Goal: Transaction & Acquisition: Purchase product/service

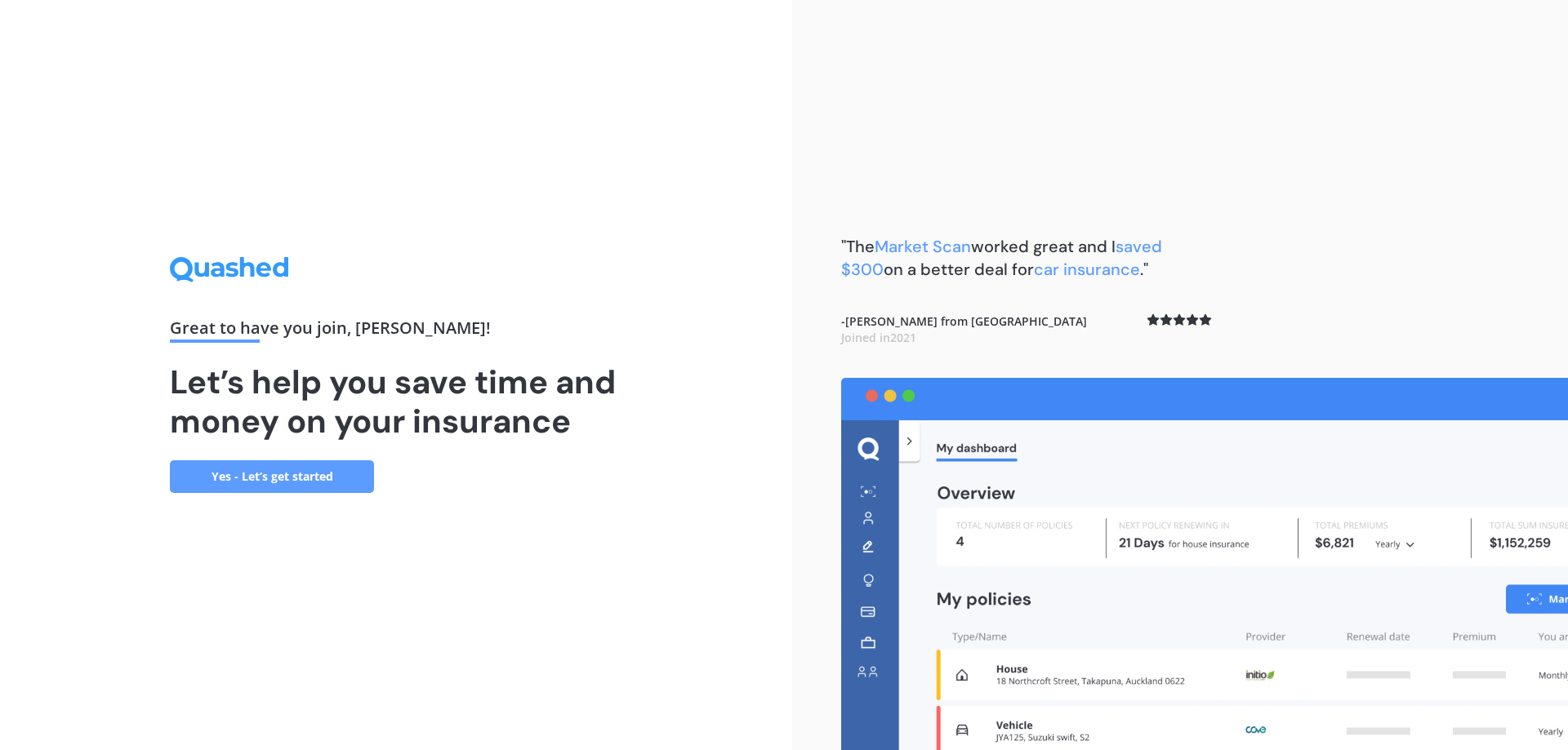
click at [234, 467] on link "Yes - Let’s get started" at bounding box center [271, 477] width 204 height 33
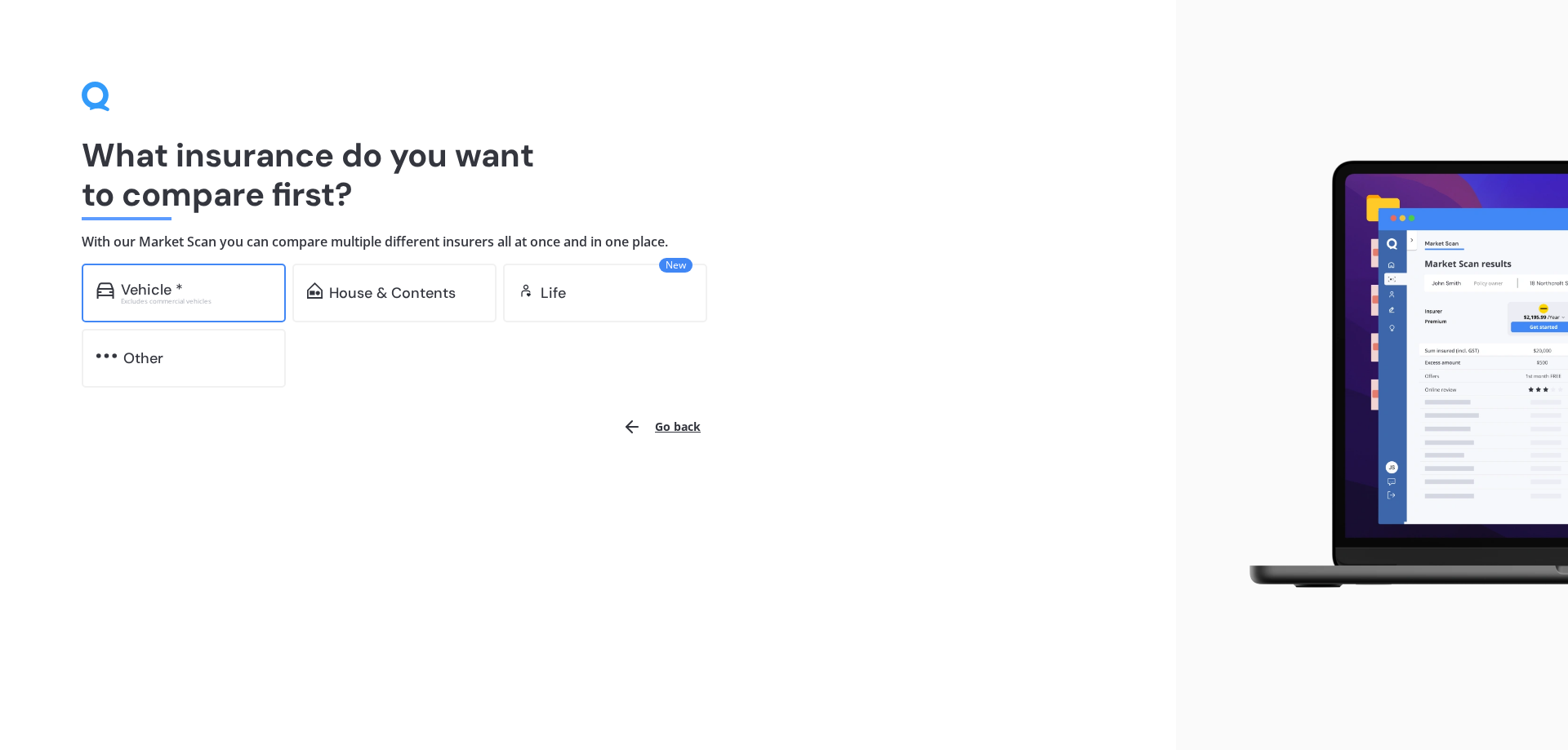
click at [212, 313] on div "Vehicle * Excludes commercial vehicles" at bounding box center [183, 293] width 204 height 59
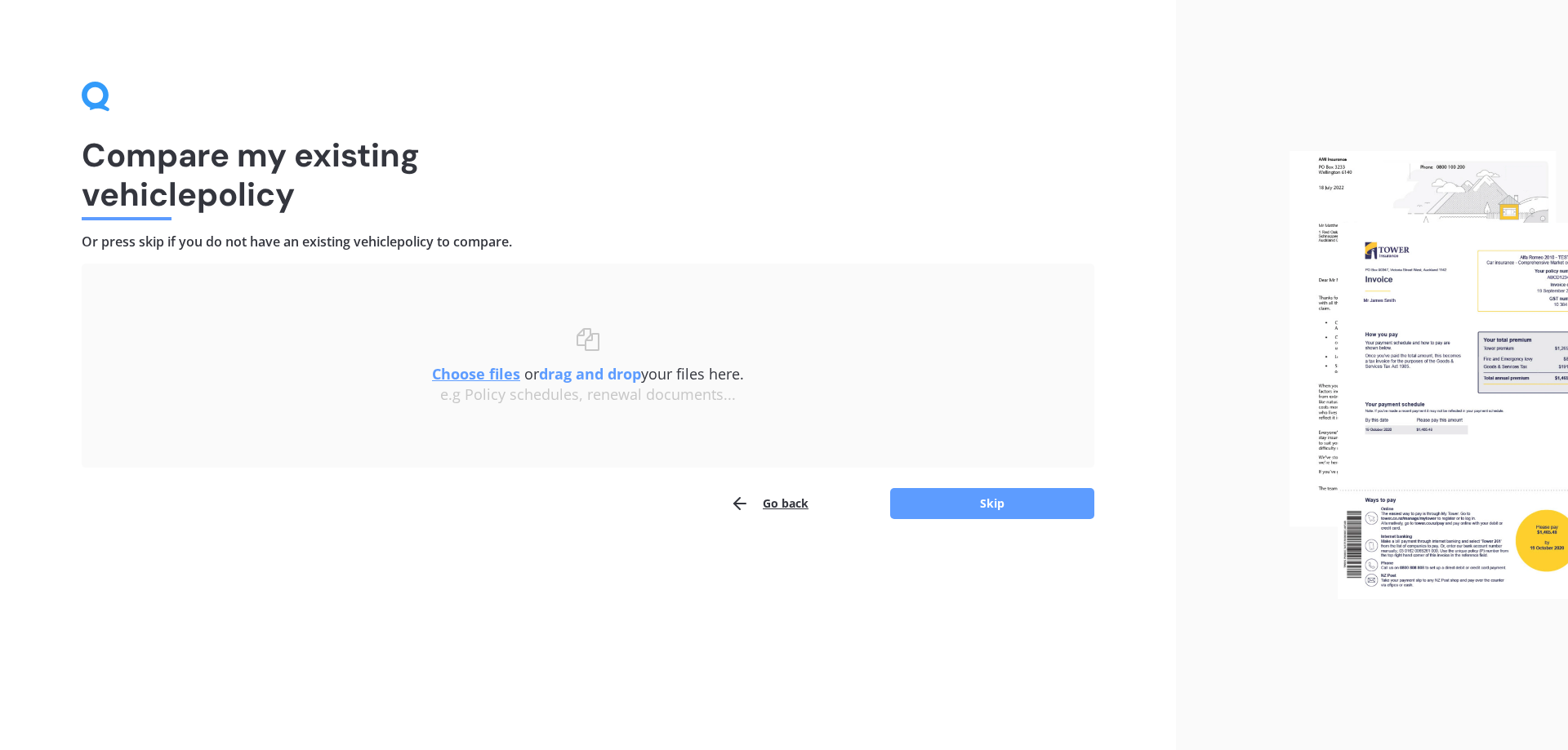
click at [954, 520] on div "Go back Skip" at bounding box center [587, 503] width 1013 height 33
click at [956, 507] on button "Skip" at bounding box center [993, 503] width 204 height 31
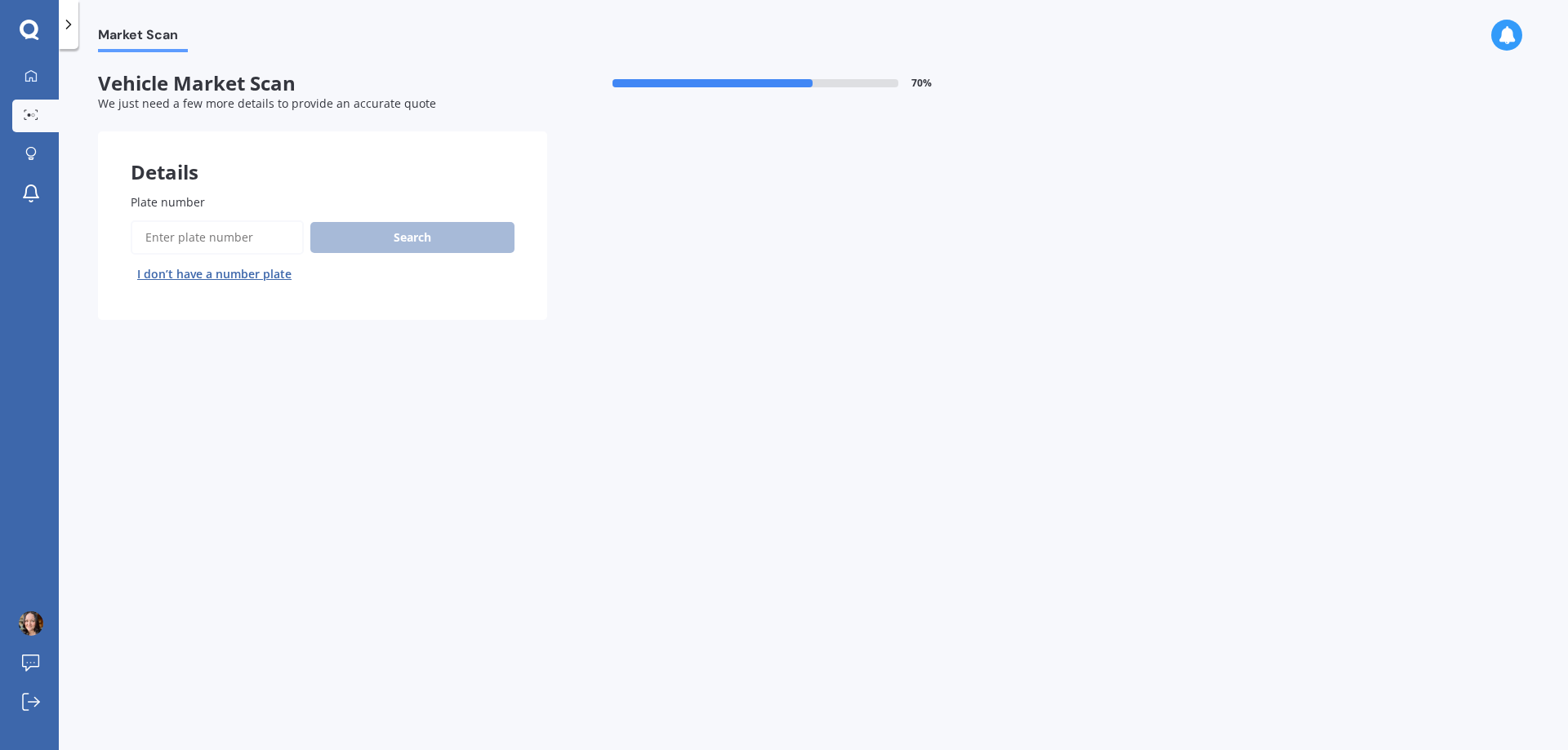
click at [259, 276] on button "I don’t have a number plate" at bounding box center [215, 274] width 168 height 27
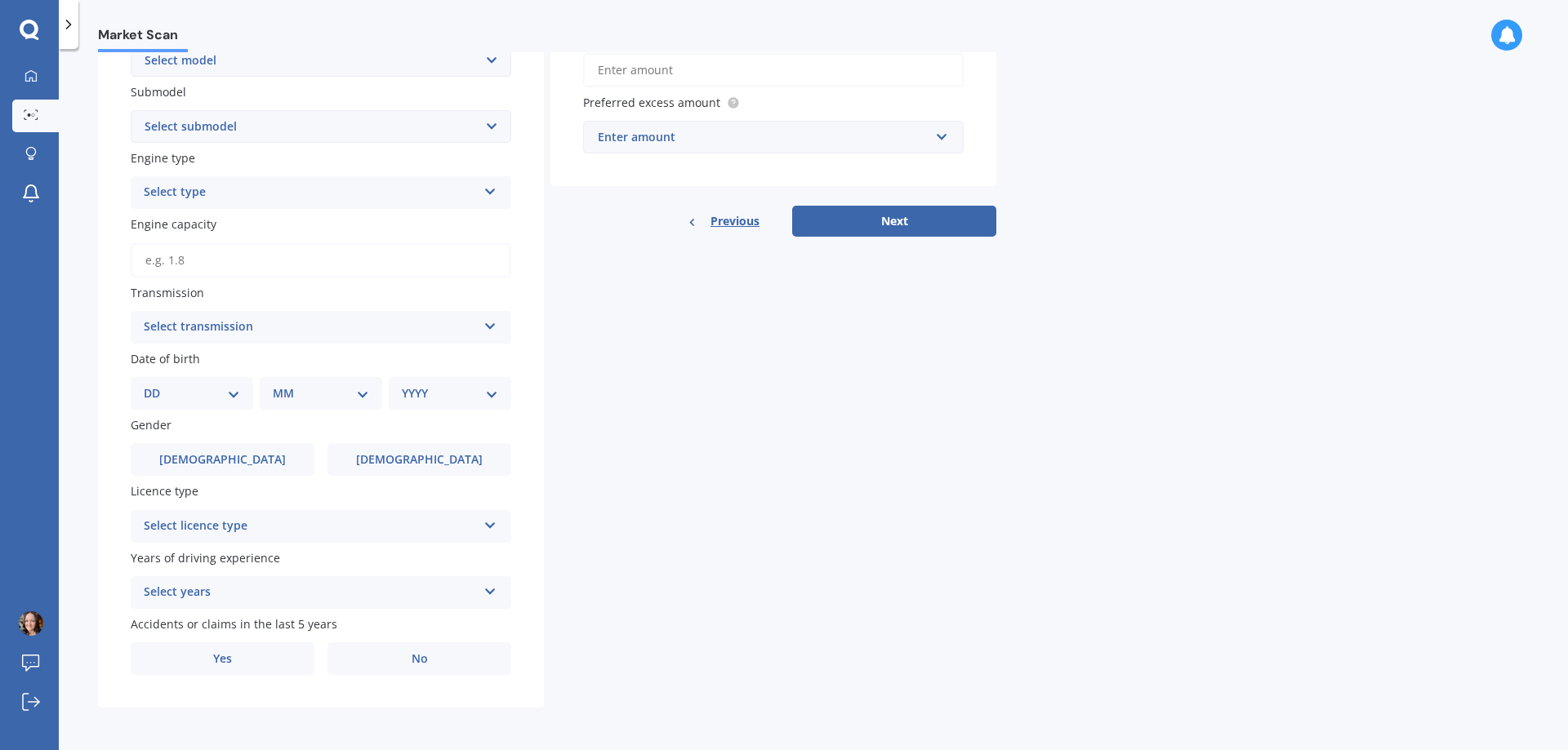
scroll to position [85, 0]
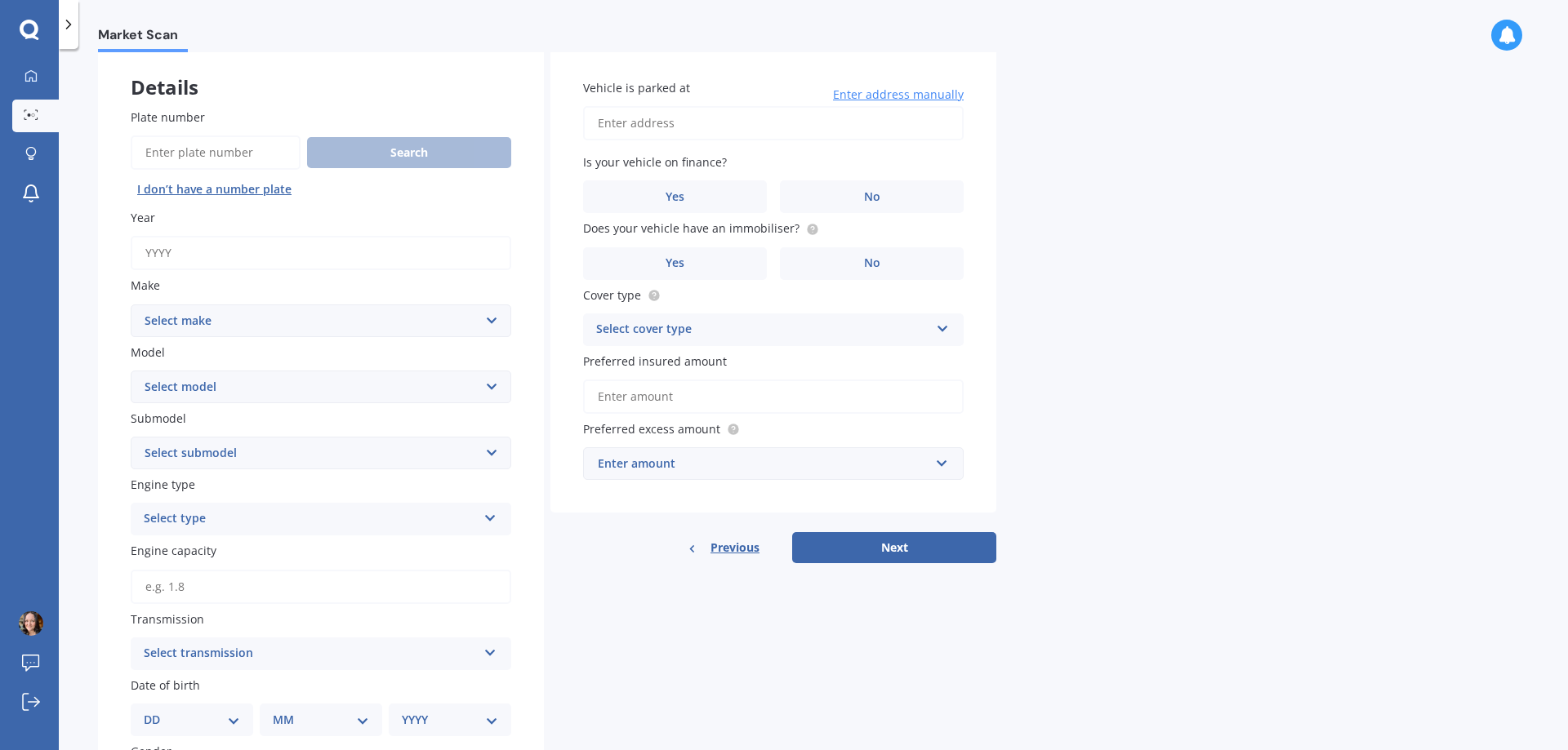
click at [299, 253] on input "Year" at bounding box center [321, 253] width 380 height 34
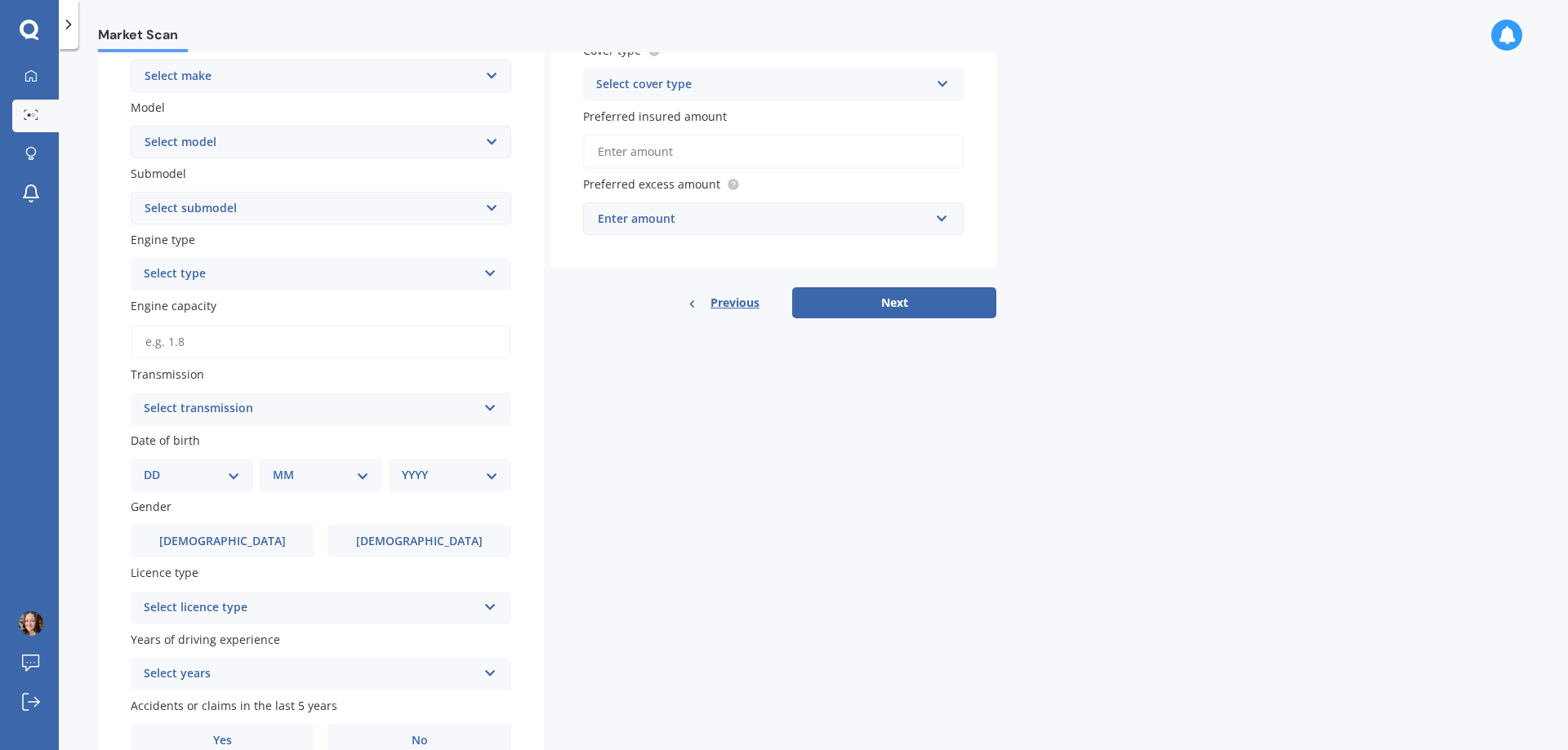
scroll to position [412, 0]
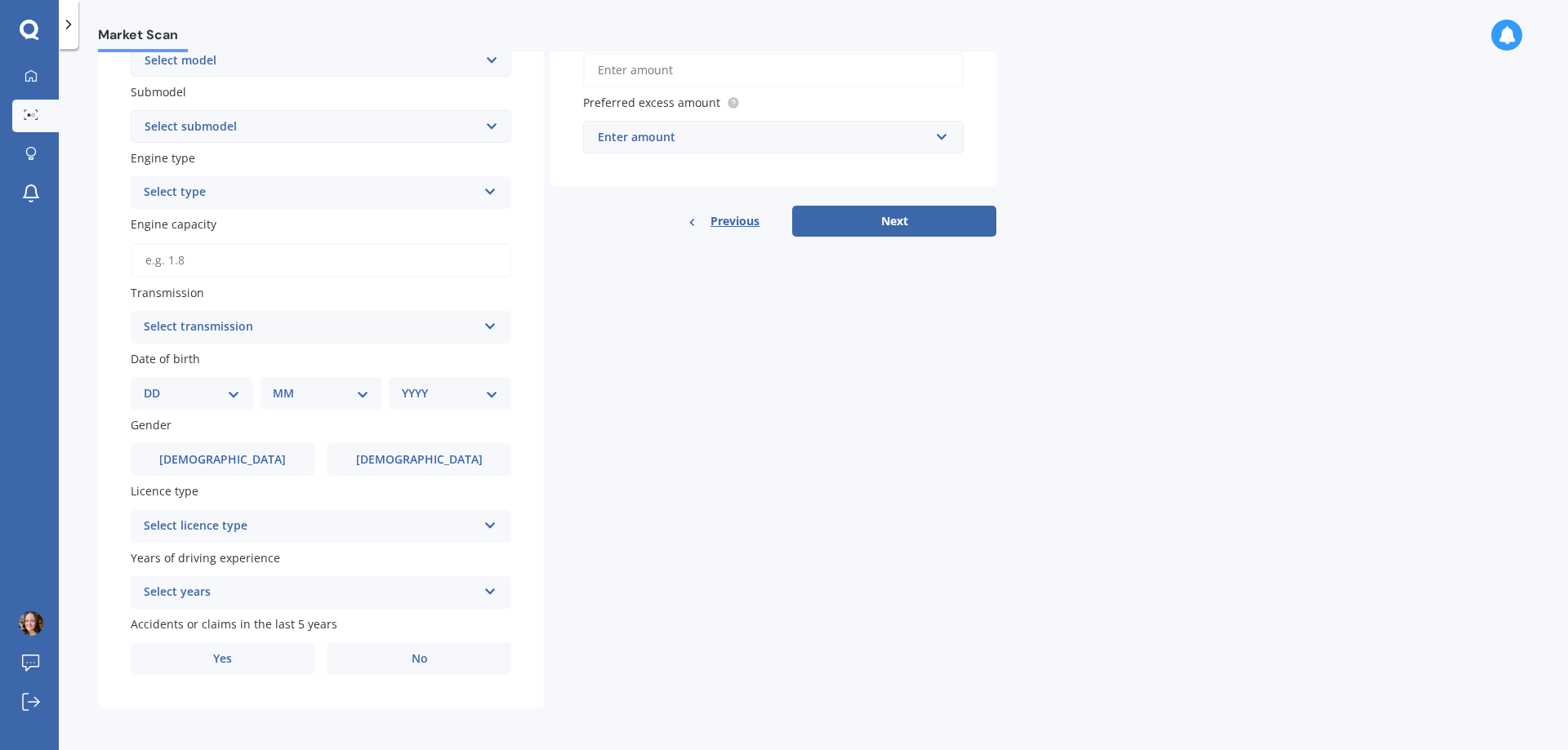
click at [370, 530] on div "Select licence type" at bounding box center [310, 527] width 333 height 20
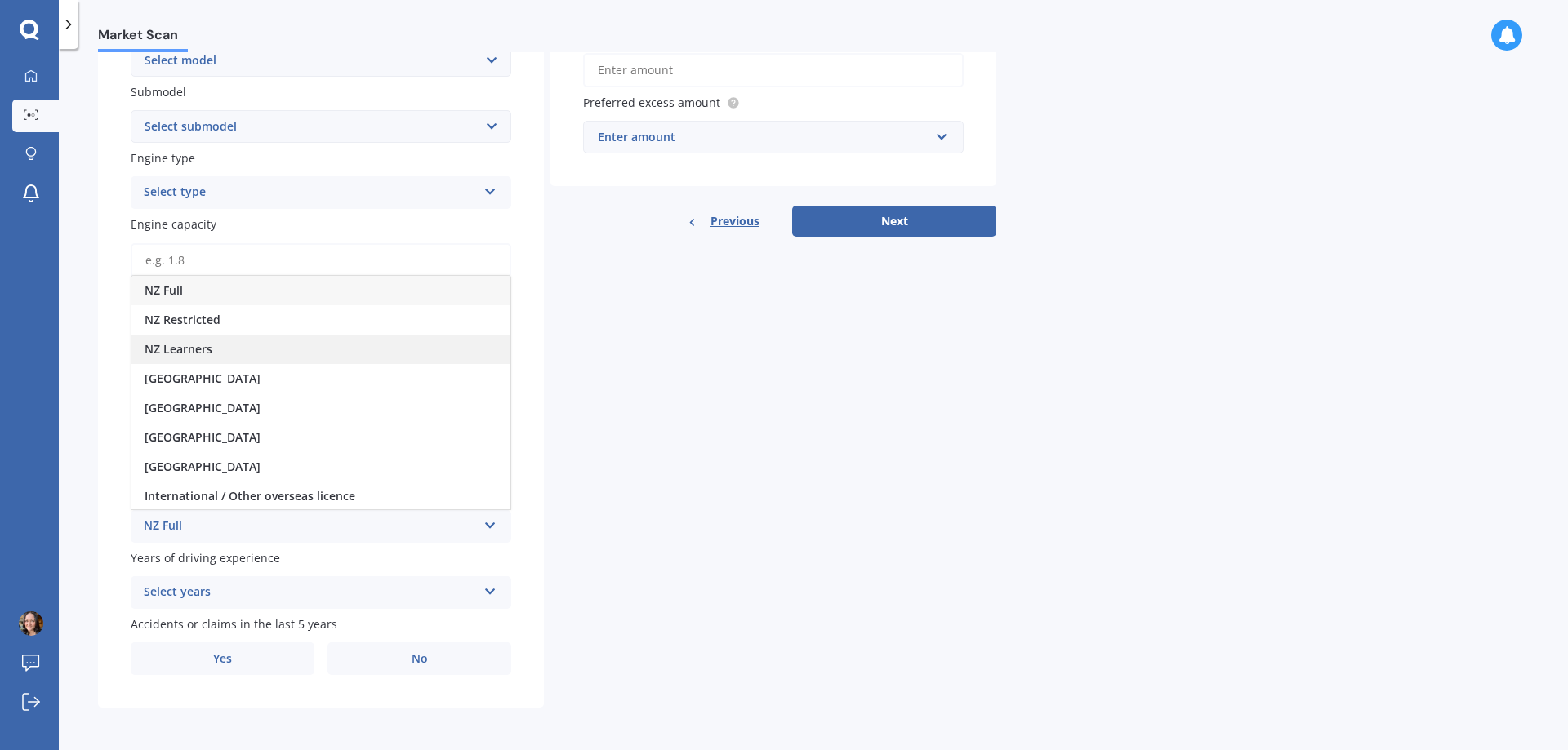
click at [226, 356] on div "NZ Learners" at bounding box center [321, 349] width 379 height 29
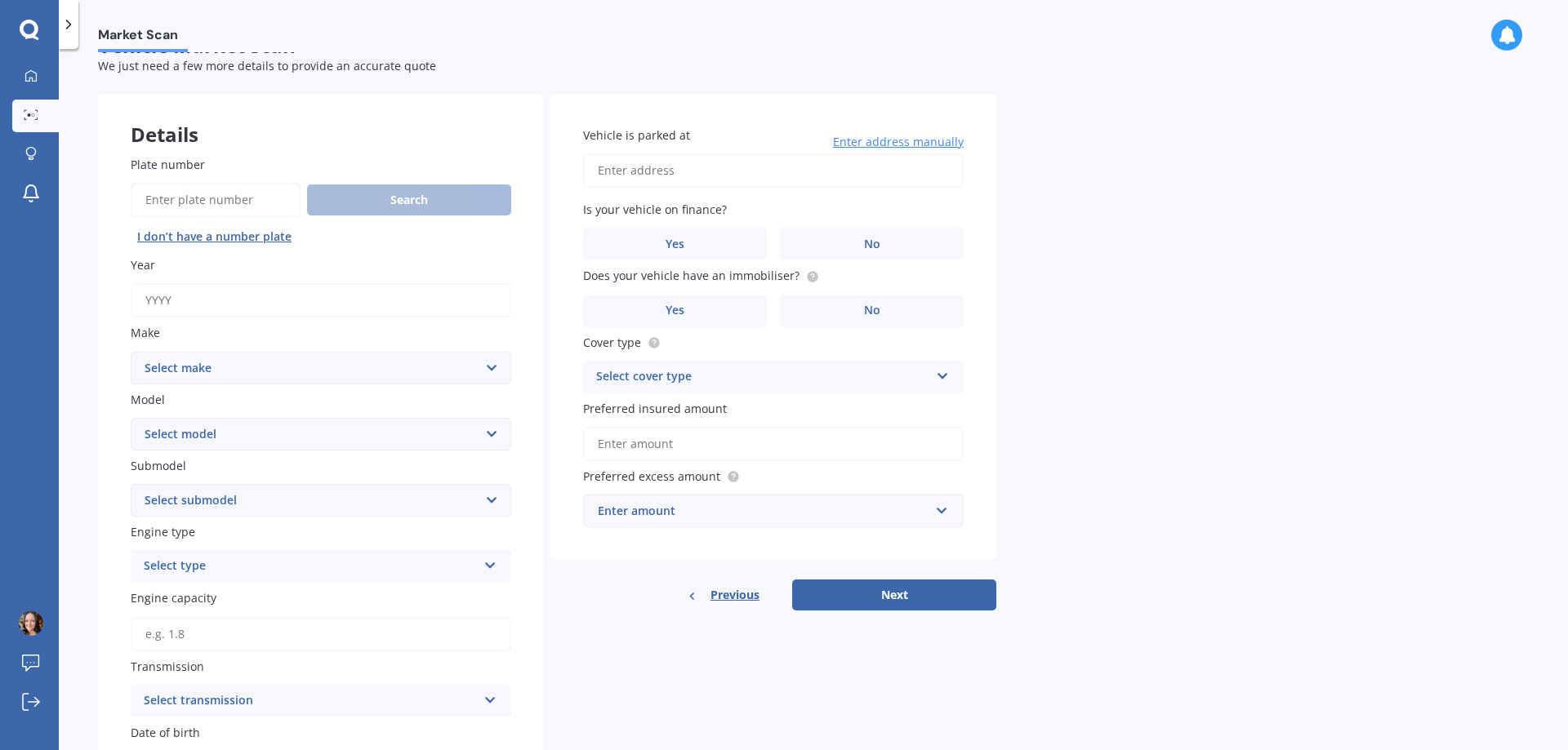
scroll to position [0, 0]
